Goal: Check status

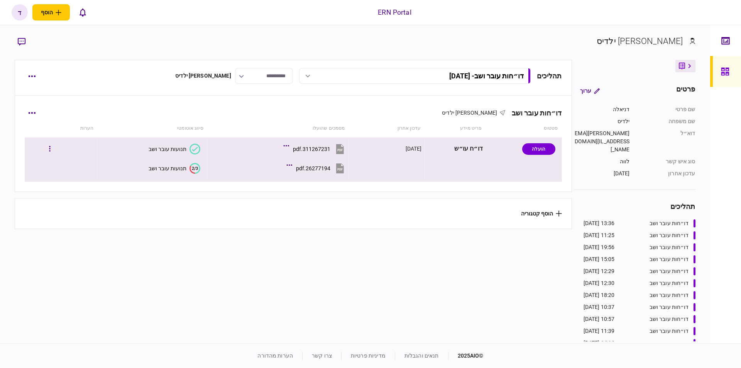
click at [53, 168] on td at bounding box center [42, 159] width 35 height 44
click at [161, 166] on div "תנועות עובר ושב" at bounding box center [168, 168] width 38 height 6
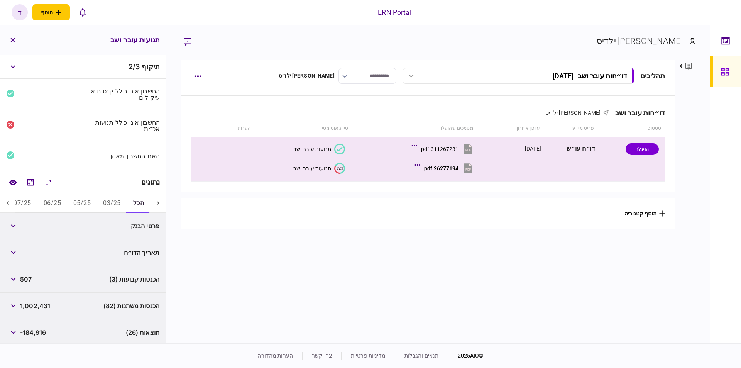
click at [84, 197] on button "05/25" at bounding box center [82, 203] width 30 height 19
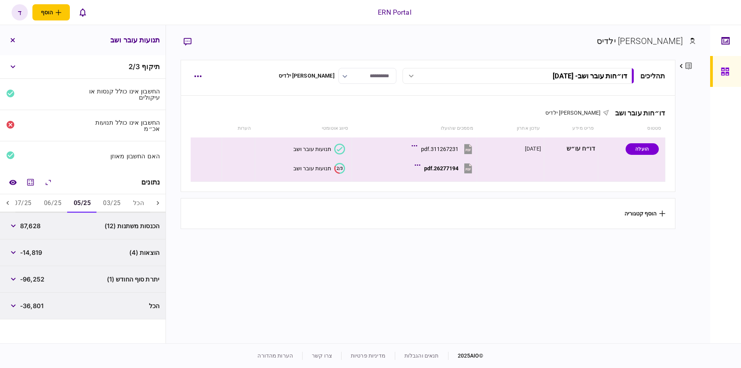
click at [41, 203] on button "06/25" at bounding box center [53, 203] width 30 height 19
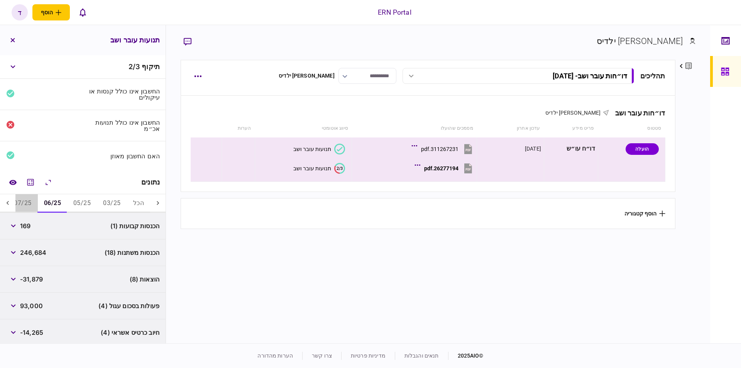
click at [29, 202] on button "07/25" at bounding box center [23, 203] width 30 height 19
click at [56, 198] on button "06/25" at bounding box center [61, 203] width 30 height 19
click at [36, 198] on button "07/25" at bounding box center [31, 203] width 30 height 19
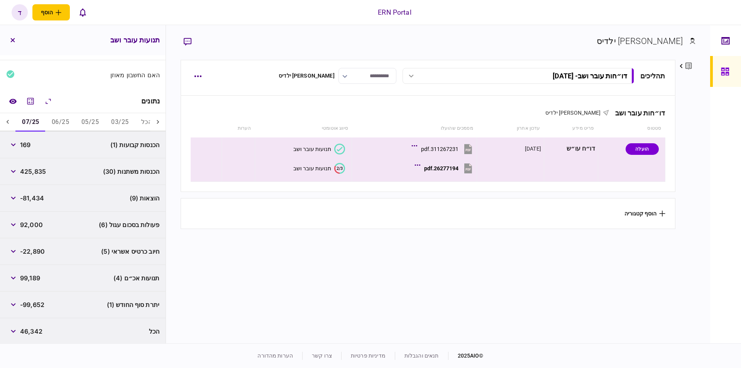
click at [9, 118] on icon at bounding box center [8, 122] width 8 height 8
click at [34, 120] on button "08/25" at bounding box center [30, 122] width 30 height 19
